Goal: Feedback & Contribution: Leave review/rating

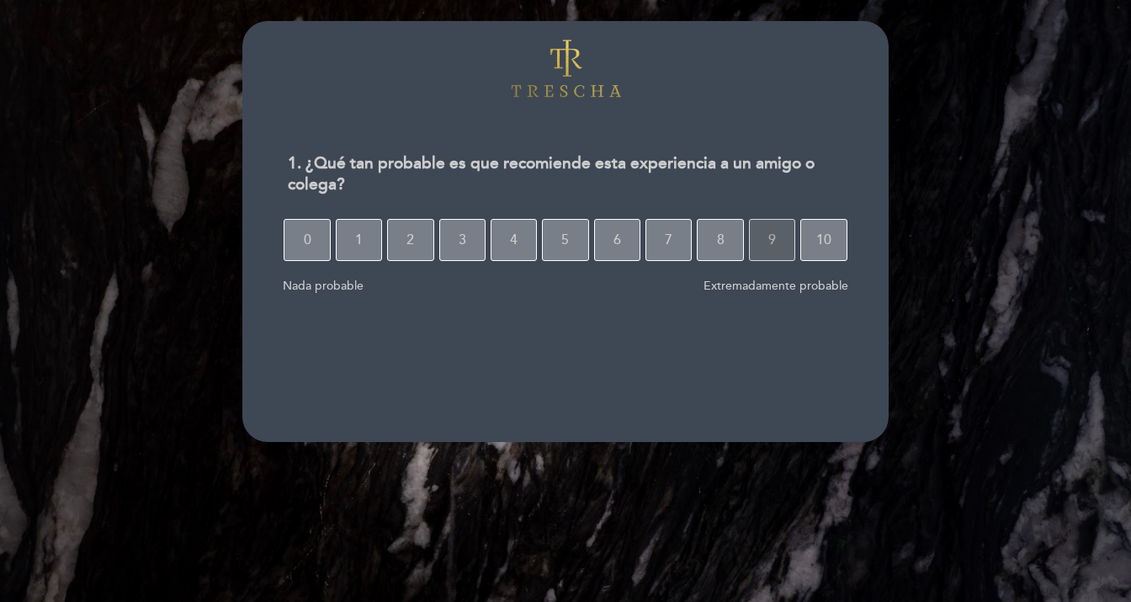
click at [768, 242] on button "9" at bounding box center [772, 240] width 46 height 42
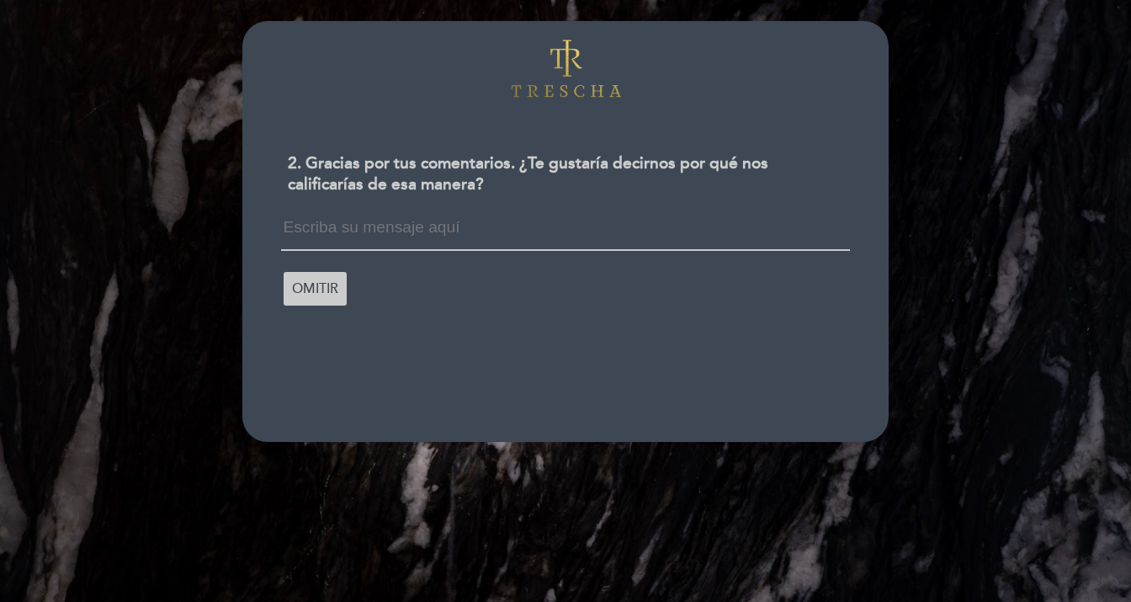
click at [752, 243] on textarea at bounding box center [565, 235] width 568 height 32
type textarea "M"
type textarea "Gracias por la atención"
click at [332, 284] on span "CONTINUAR" at bounding box center [332, 286] width 80 height 47
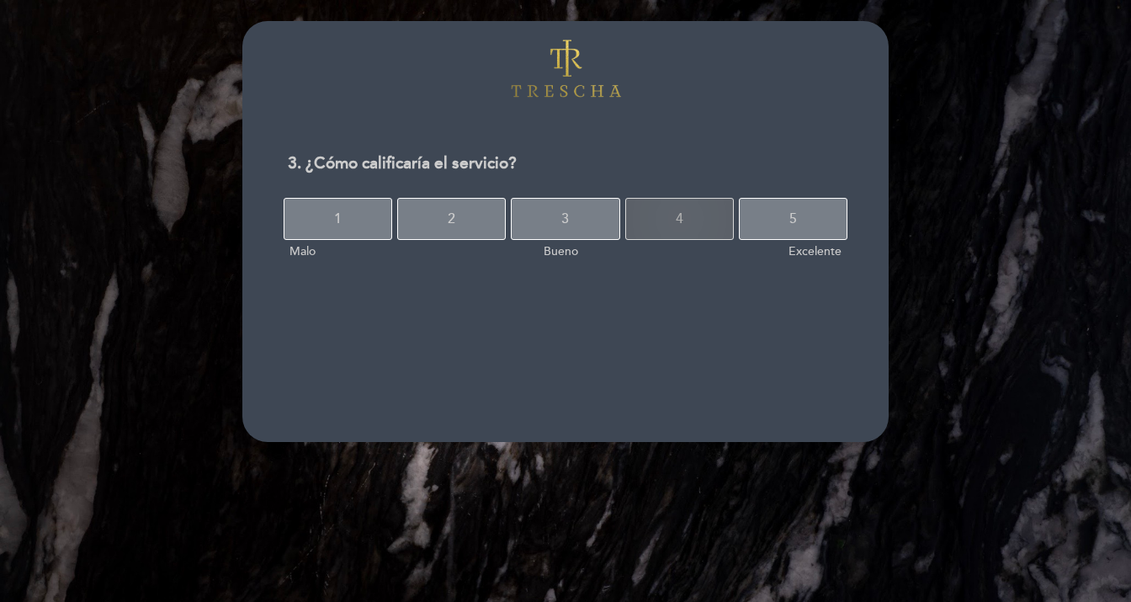
click at [693, 226] on button "4" at bounding box center [679, 219] width 109 height 42
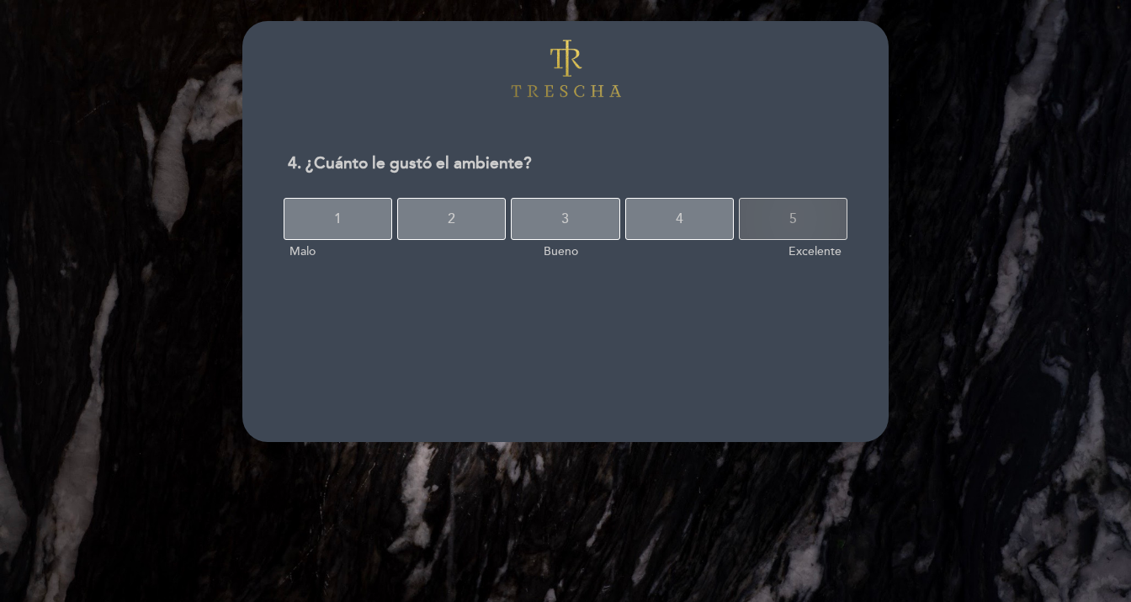
click at [810, 224] on button "5" at bounding box center [793, 219] width 109 height 42
click at [753, 219] on button "5" at bounding box center [793, 219] width 109 height 42
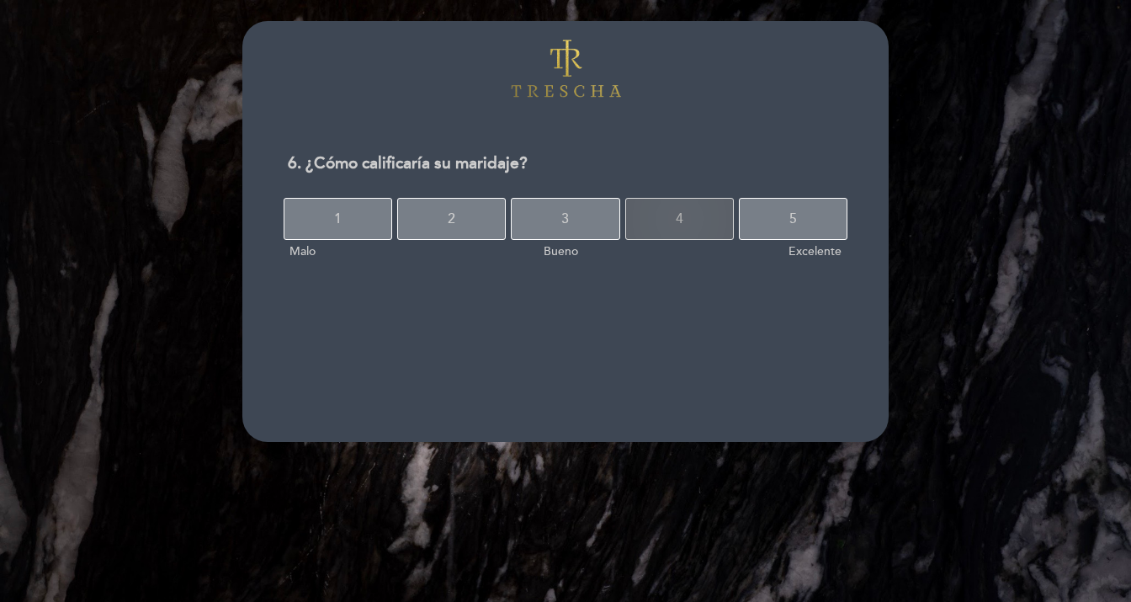
click at [699, 220] on button "4" at bounding box center [679, 219] width 109 height 42
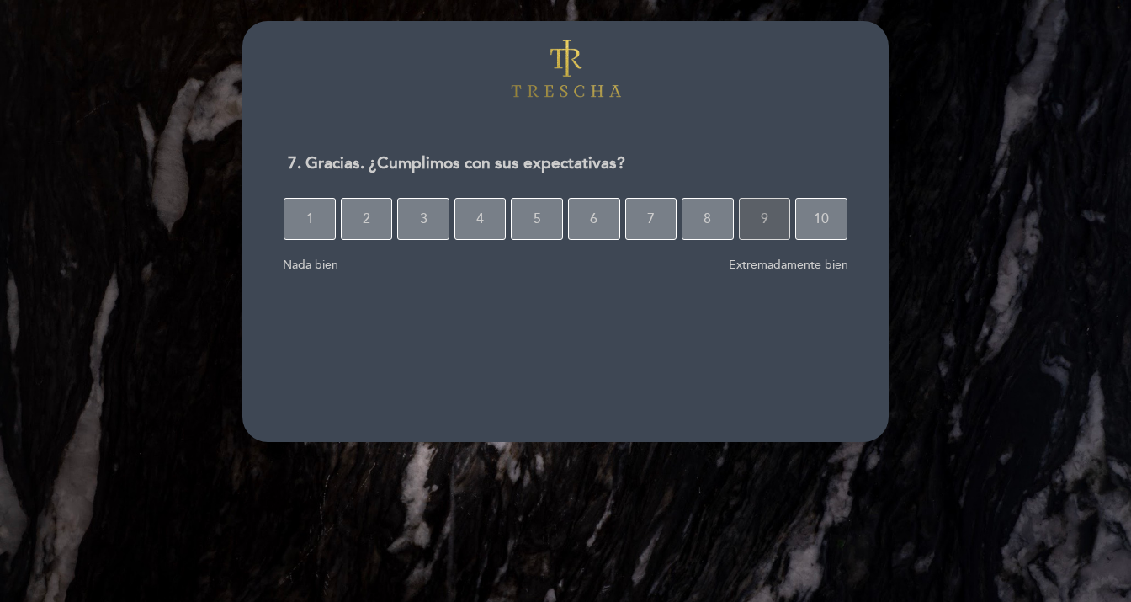
click at [760, 220] on button "9" at bounding box center [765, 219] width 52 height 42
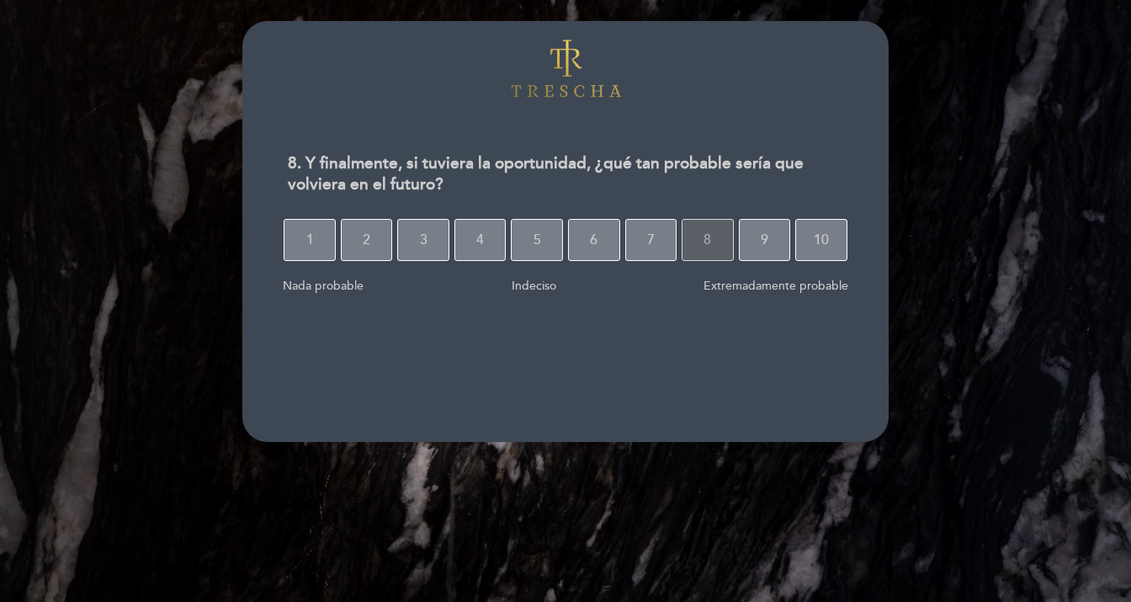
click at [719, 250] on button "8" at bounding box center [708, 240] width 52 height 42
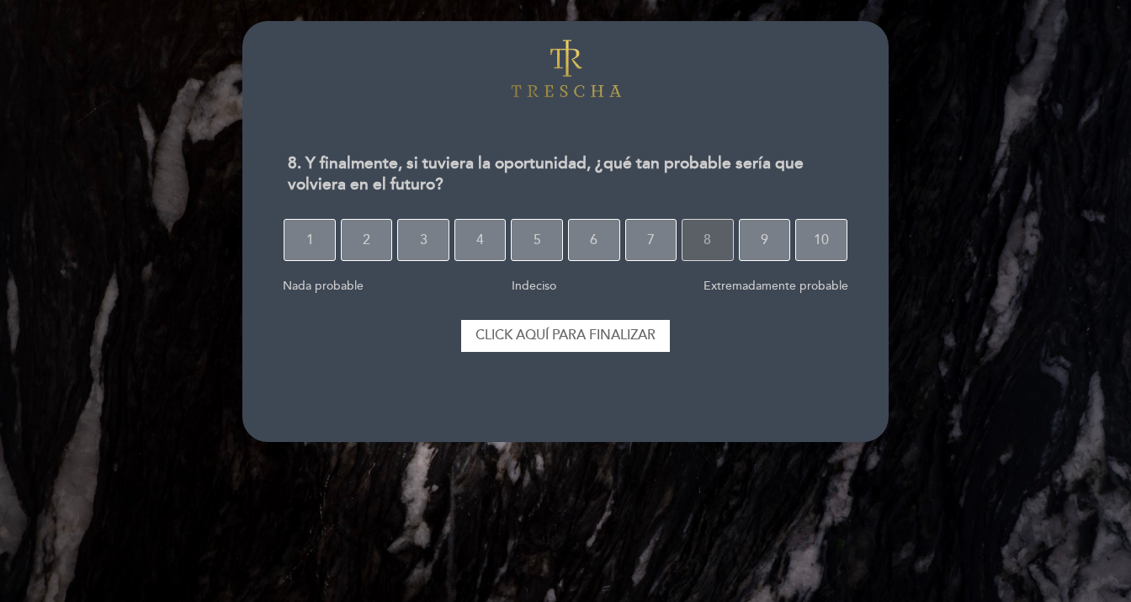
select select "es"
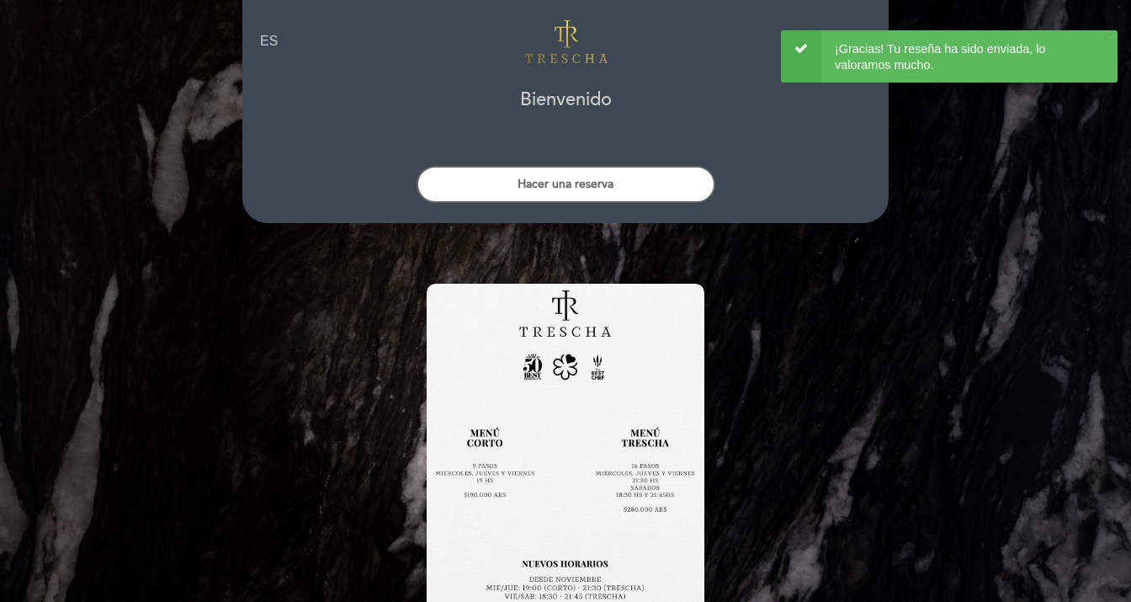
click at [618, 326] on div "EN ES PT [GEOGRAPHIC_DATA] person [GEOGRAPHIC_DATA] [GEOGRAPHIC_DATA], Cambiar …" at bounding box center [565, 355] width 671 height 711
